Goal: Obtain resource: Obtain resource

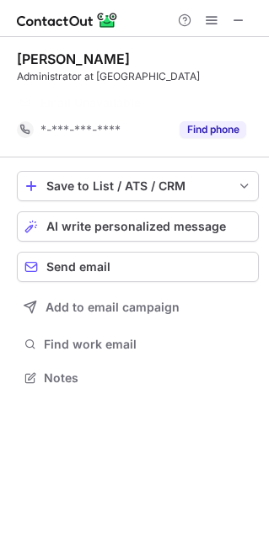
scroll to position [8, 8]
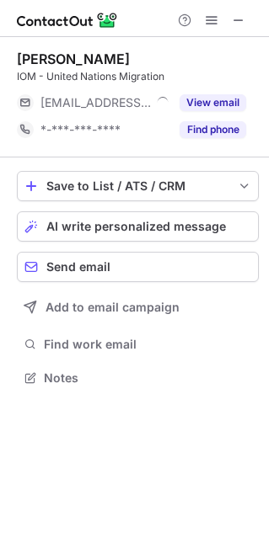
scroll to position [366, 269]
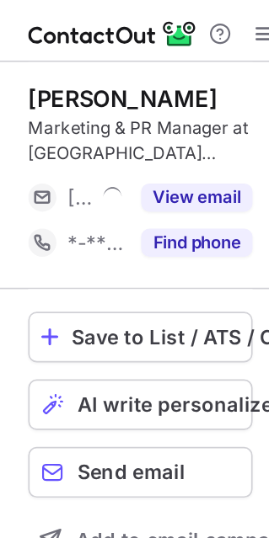
scroll to position [366, 269]
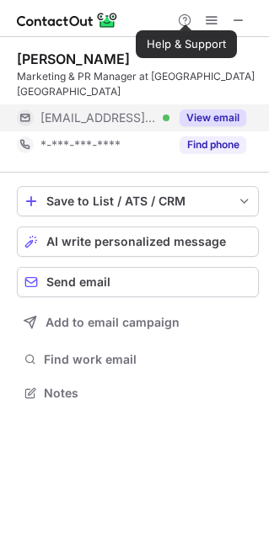
click at [232, 109] on button "View email" at bounding box center [212, 117] width 67 height 17
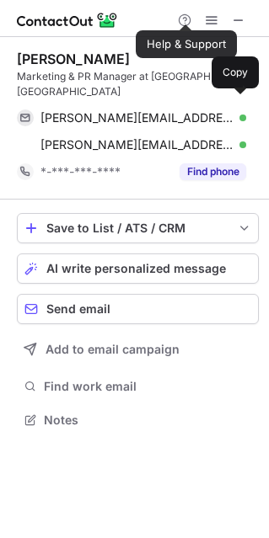
scroll to position [392, 269]
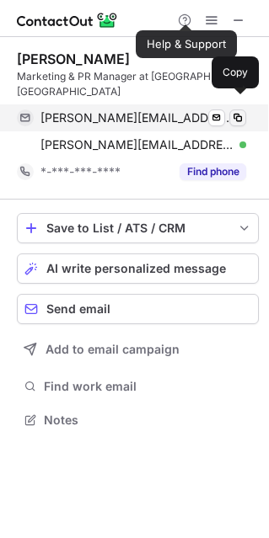
click at [240, 111] on span at bounding box center [237, 117] width 13 height 13
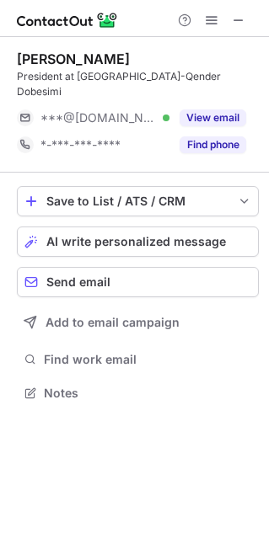
scroll to position [366, 269]
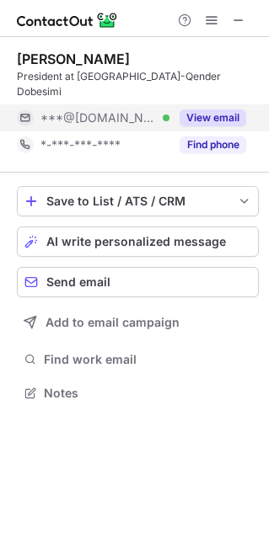
click at [213, 109] on button "View email" at bounding box center [212, 117] width 67 height 17
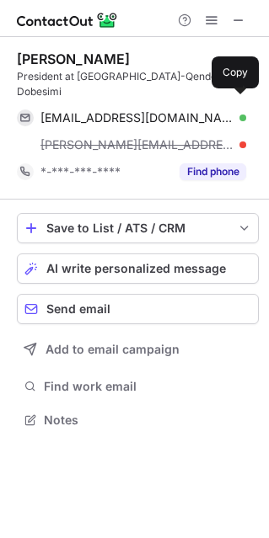
scroll to position [392, 269]
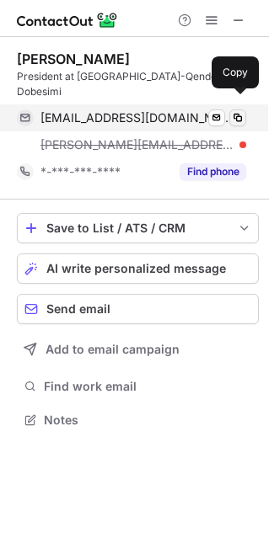
click at [236, 111] on span at bounding box center [237, 117] width 13 height 13
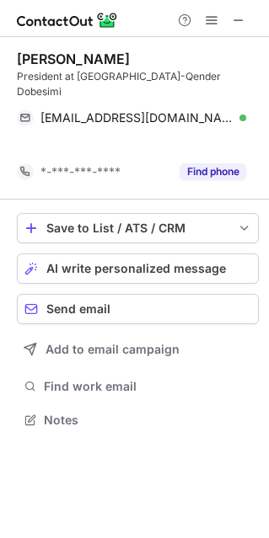
scroll to position [366, 269]
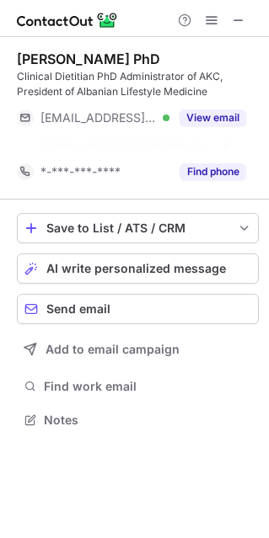
scroll to position [8, 8]
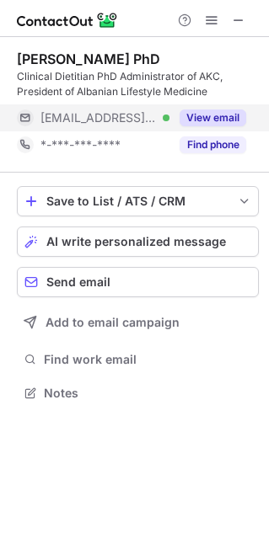
click at [192, 111] on button "View email" at bounding box center [212, 117] width 67 height 17
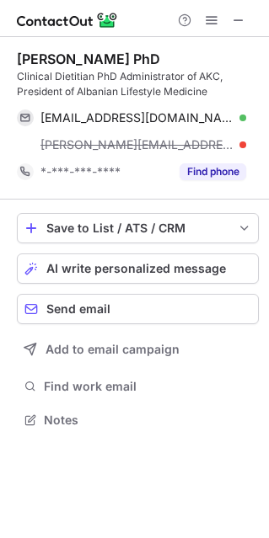
scroll to position [408, 269]
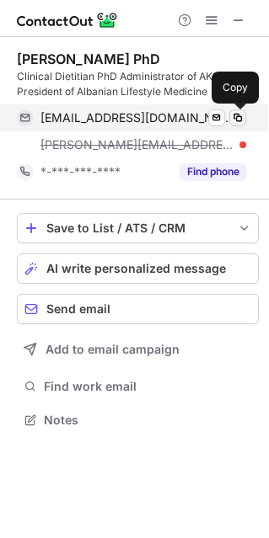
click at [238, 119] on span at bounding box center [237, 117] width 13 height 13
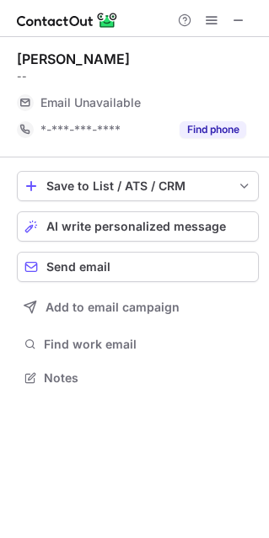
scroll to position [366, 269]
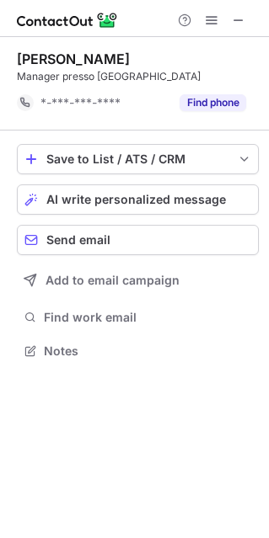
scroll to position [8, 8]
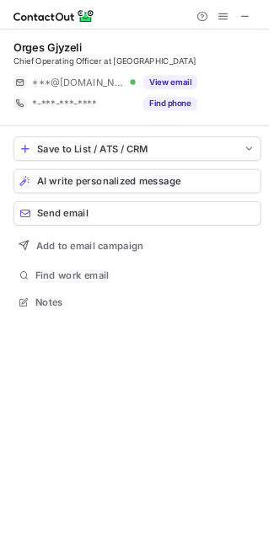
scroll to position [366, 269]
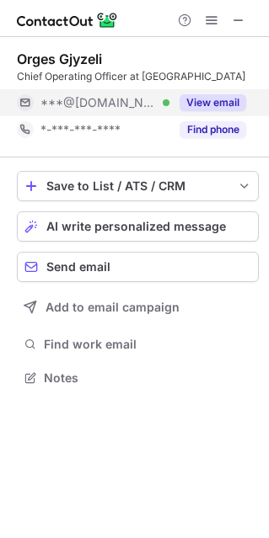
click at [210, 99] on button "View email" at bounding box center [212, 102] width 67 height 17
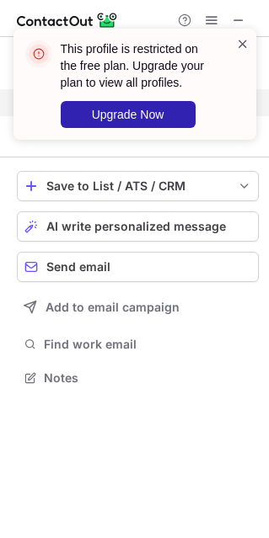
click at [241, 45] on span at bounding box center [242, 43] width 13 height 17
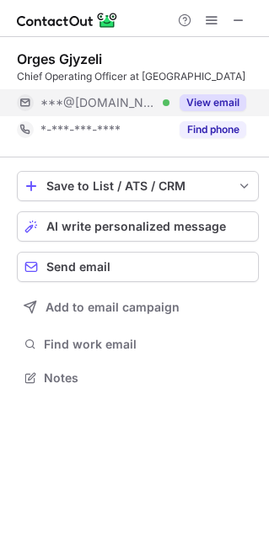
click at [211, 19] on div "This profile is restricted on the free plan. Upgrade your plan to view all prof…" at bounding box center [135, 91] width 270 height 158
click at [207, 24] on div "This profile is restricted on the free plan. Upgrade your plan to view all prof…" at bounding box center [135, 29] width 270 height 34
click at [211, 19] on span at bounding box center [211, 19] width 13 height 13
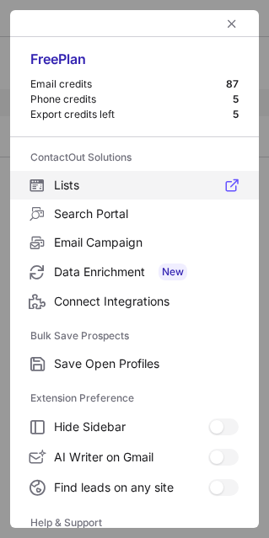
click at [96, 185] on span "Lists" at bounding box center [146, 185] width 184 height 15
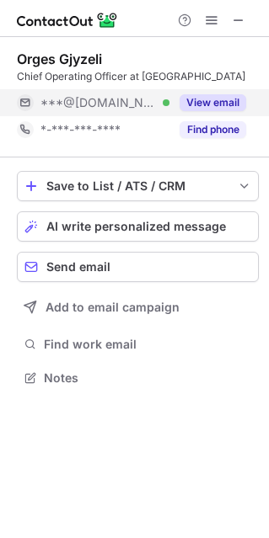
click at [211, 104] on button "View email" at bounding box center [212, 102] width 67 height 17
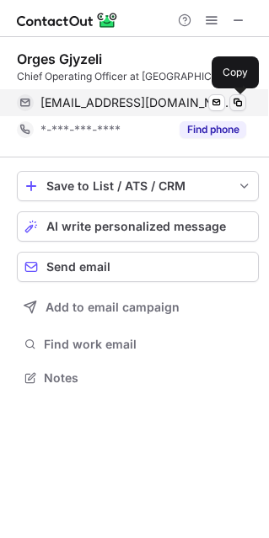
click at [240, 107] on span at bounding box center [237, 102] width 13 height 13
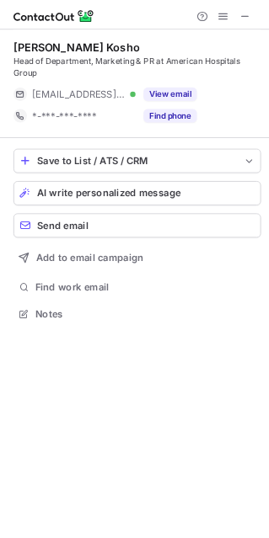
scroll to position [381, 269]
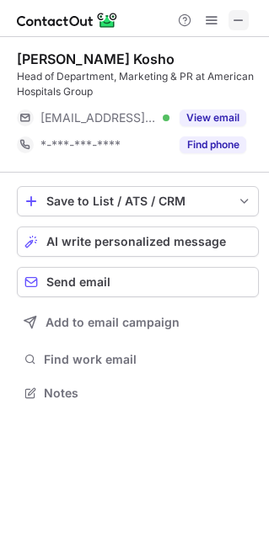
click at [233, 15] on span at bounding box center [238, 19] width 13 height 13
